Goal: Transaction & Acquisition: Obtain resource

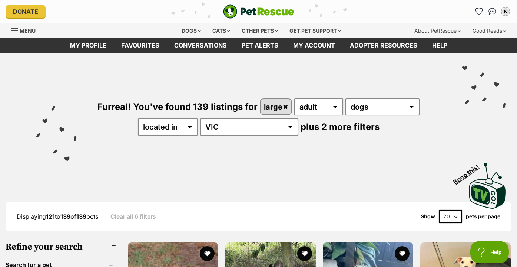
scroll to position [1, 0]
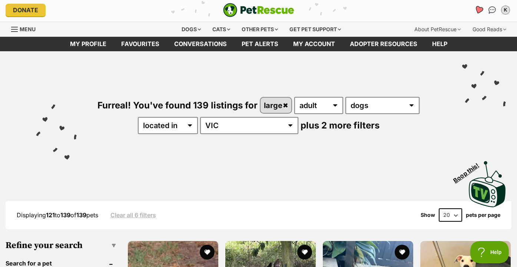
click at [481, 8] on icon "Favourites" at bounding box center [479, 10] width 9 height 9
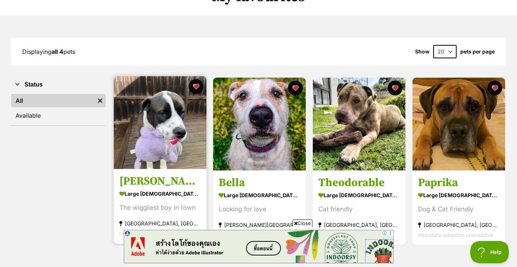
click at [157, 123] on img at bounding box center [160, 122] width 93 height 93
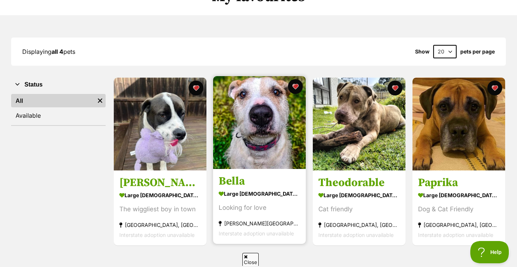
click at [237, 182] on h3 "Bella" at bounding box center [260, 181] width 82 height 14
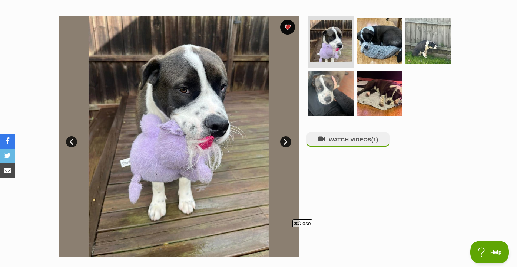
scroll to position [141, 0]
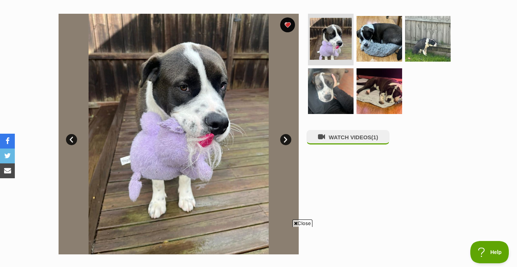
click at [289, 137] on link "Next" at bounding box center [285, 139] width 11 height 11
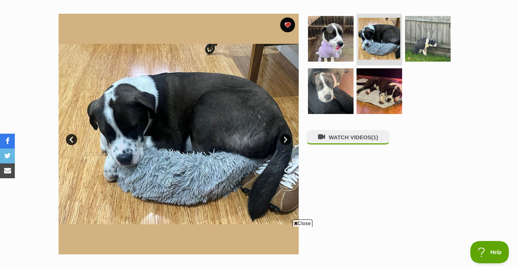
click at [289, 137] on link "Next" at bounding box center [285, 139] width 11 height 11
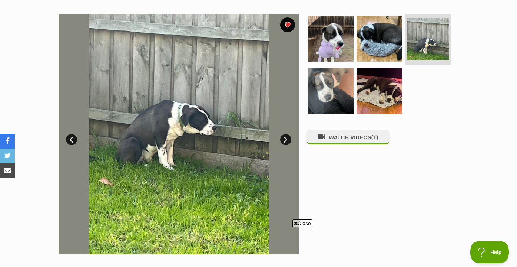
click at [289, 137] on link "Next" at bounding box center [285, 139] width 11 height 11
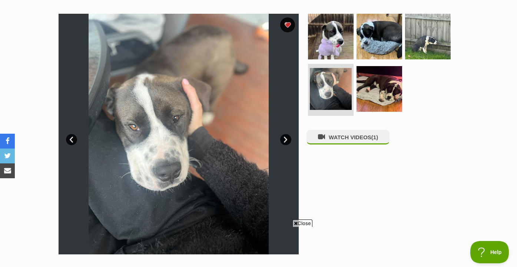
click at [289, 137] on link "Next" at bounding box center [285, 139] width 11 height 11
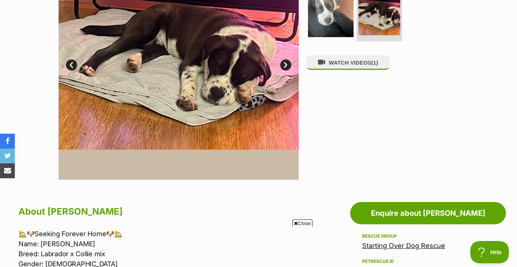
scroll to position [215, 0]
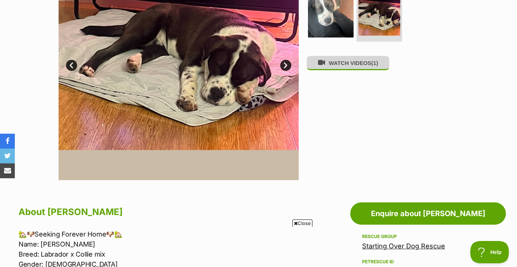
click at [337, 69] on button "WATCH VIDEOS (1)" at bounding box center [348, 63] width 83 height 14
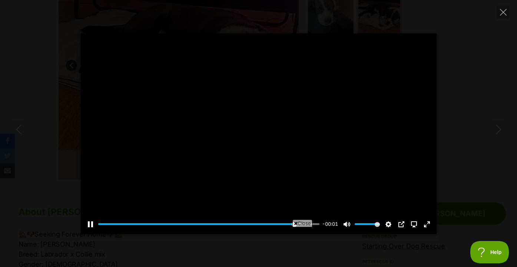
scroll to position [0, 0]
type input "100"
click at [502, 13] on icon "Close" at bounding box center [503, 12] width 7 height 7
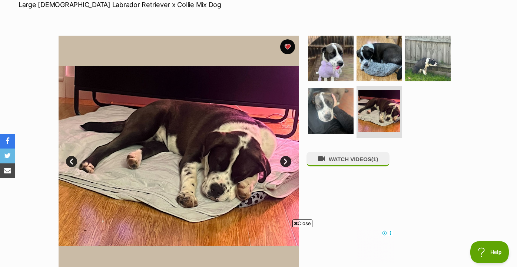
scroll to position [153, 0]
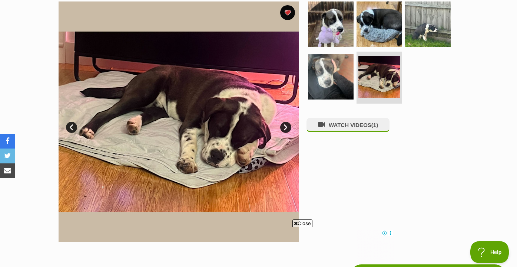
click at [288, 127] on link "Next" at bounding box center [285, 127] width 11 height 11
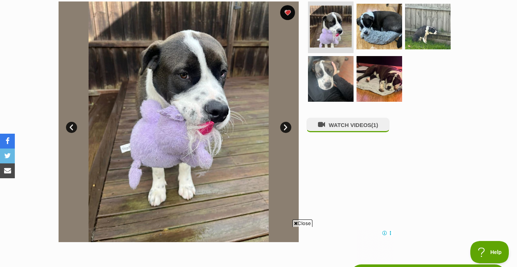
click at [288, 127] on link "Next" at bounding box center [285, 127] width 11 height 11
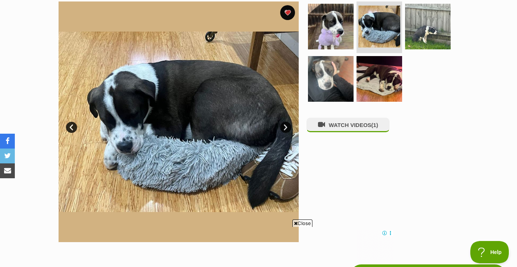
click at [288, 127] on link "Next" at bounding box center [285, 127] width 11 height 11
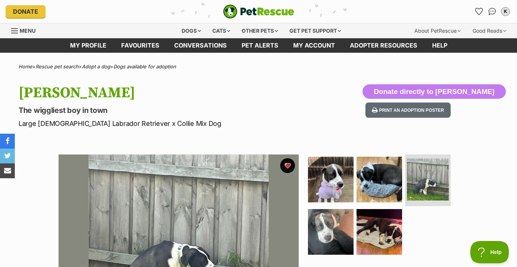
scroll to position [0, 0]
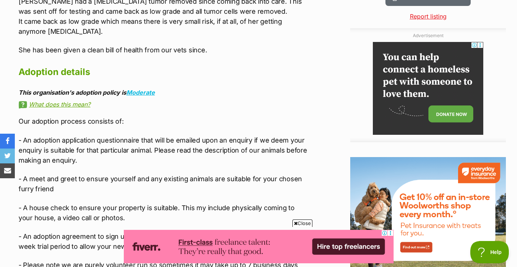
scroll to position [823, 0]
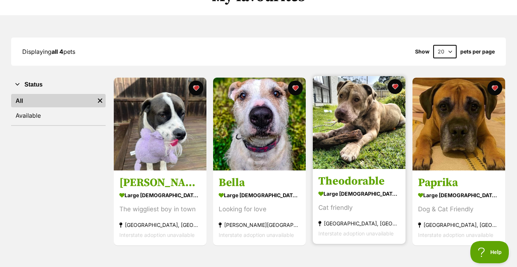
click at [331, 177] on h3 "Theodorable" at bounding box center [360, 181] width 82 height 14
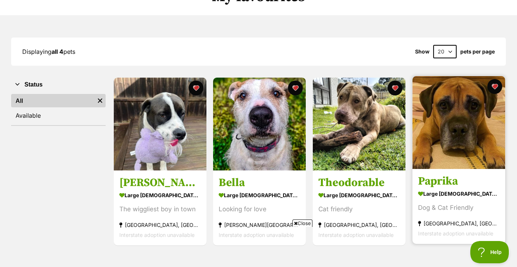
click at [450, 180] on h3 "Paprika" at bounding box center [459, 181] width 82 height 14
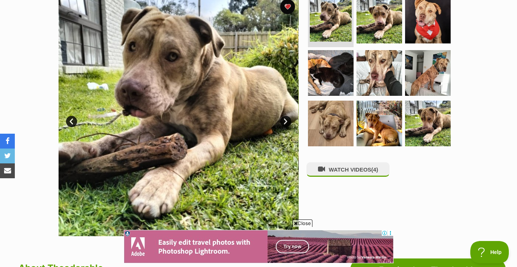
scroll to position [159, 0]
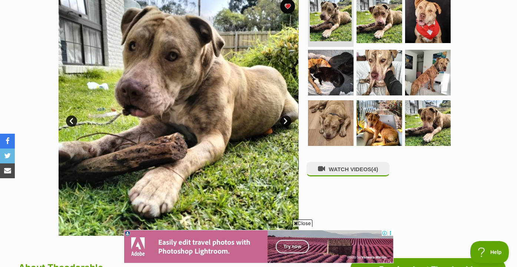
click at [289, 118] on link "Next" at bounding box center [285, 120] width 11 height 11
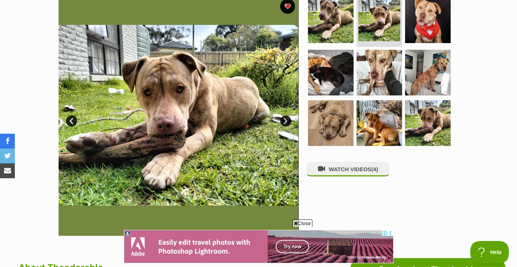
click at [289, 118] on link "Next" at bounding box center [285, 120] width 11 height 11
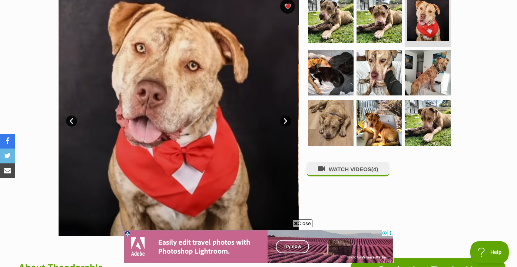
click at [289, 118] on link "Next" at bounding box center [285, 120] width 11 height 11
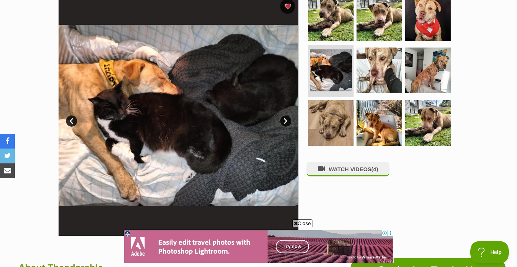
click at [288, 120] on link "Next" at bounding box center [285, 120] width 11 height 11
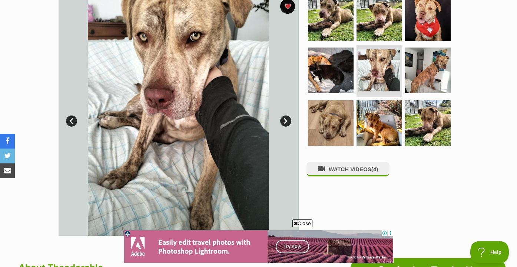
click at [288, 120] on link "Next" at bounding box center [285, 120] width 11 height 11
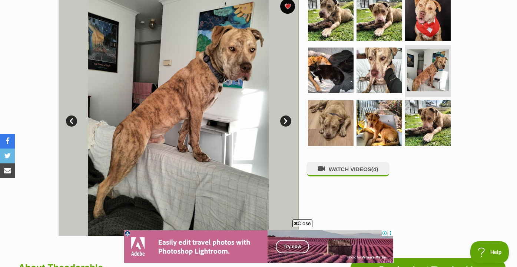
scroll to position [0, 0]
click at [288, 120] on link "Next" at bounding box center [285, 120] width 11 height 11
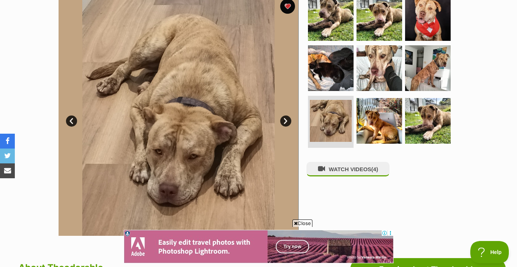
click at [288, 121] on link "Next" at bounding box center [285, 120] width 11 height 11
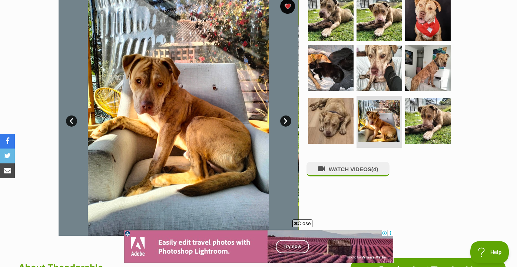
click at [288, 121] on link "Next" at bounding box center [285, 120] width 11 height 11
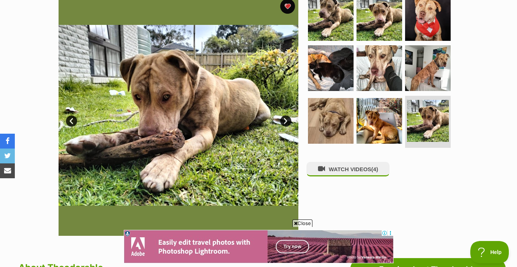
click at [288, 121] on link "Next" at bounding box center [285, 120] width 11 height 11
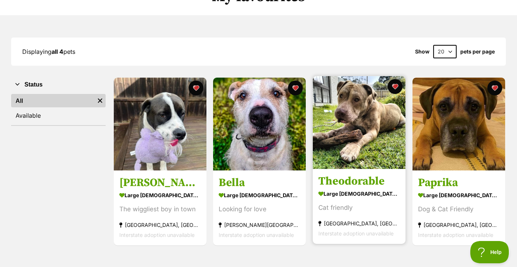
click at [349, 179] on h3 "Theodorable" at bounding box center [360, 181] width 82 height 14
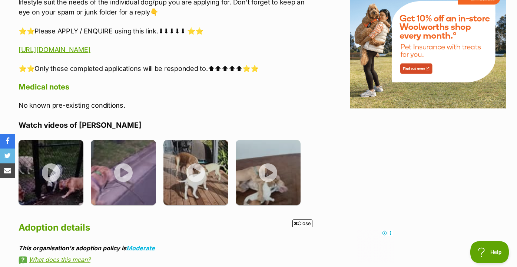
scroll to position [902, 0]
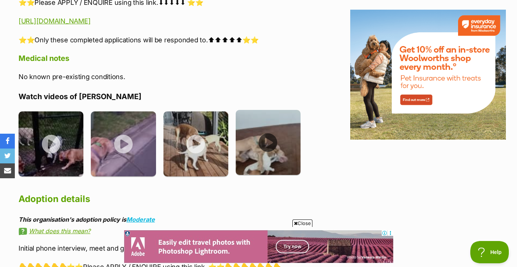
click at [270, 132] on img at bounding box center [268, 142] width 65 height 65
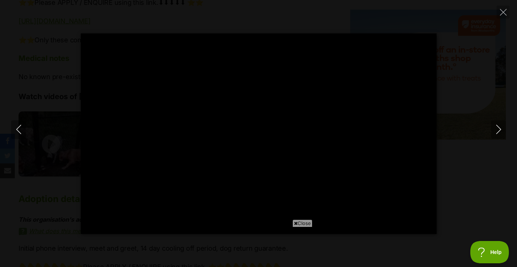
scroll to position [0, 0]
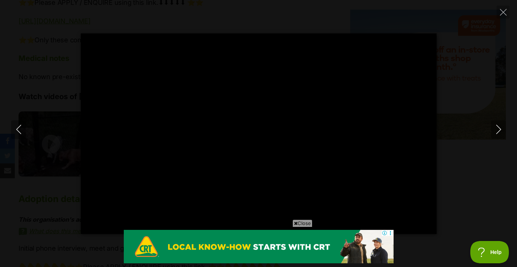
type input "100"
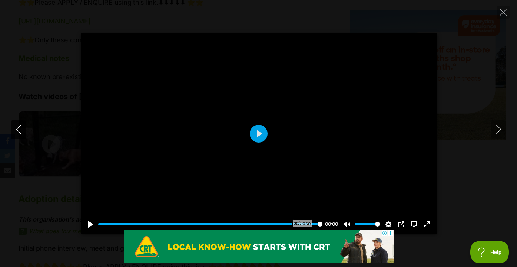
click at [19, 127] on icon "Previous" at bounding box center [18, 129] width 9 height 9
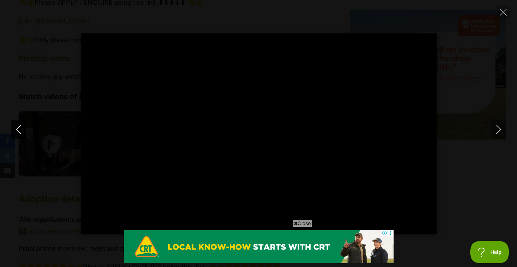
type input "59.55"
click at [17, 129] on icon "Previous" at bounding box center [18, 129] width 9 height 9
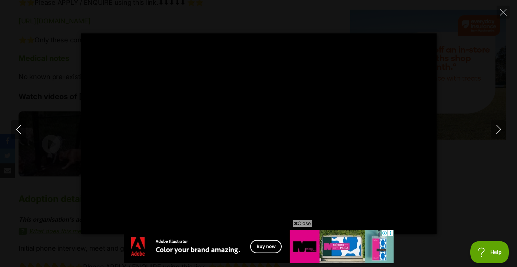
type input "10.23"
type input "97.18"
click at [18, 130] on icon "Previous" at bounding box center [18, 129] width 9 height 9
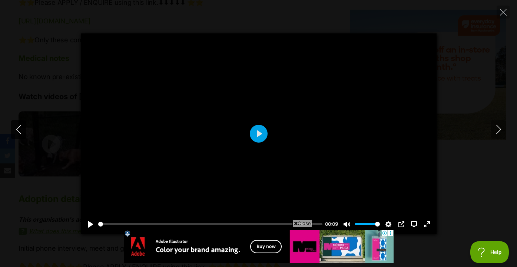
type input "16.3"
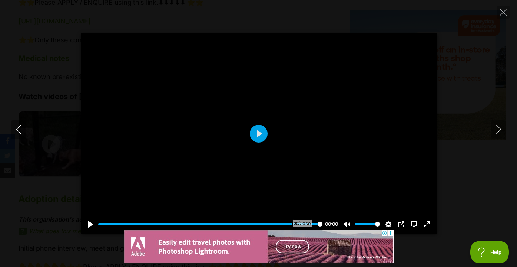
type input "92.59"
